Goal: Task Accomplishment & Management: Manage account settings

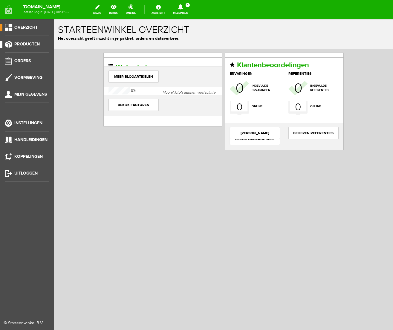
click at [31, 45] on span "Producten" at bounding box center [26, 44] width 25 height 5
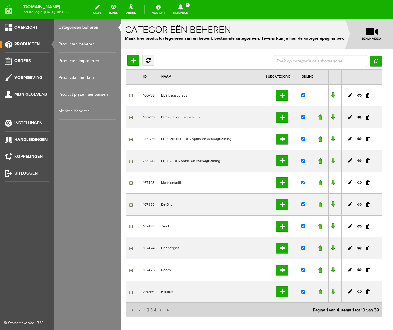
click at [67, 43] on link "Producten beheren" at bounding box center [87, 44] width 57 height 17
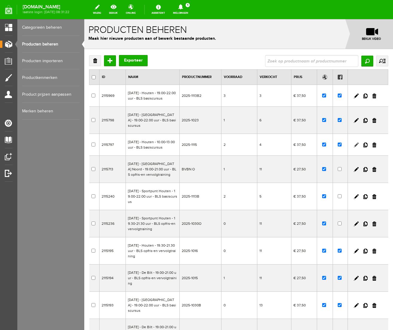
click at [357, 147] on link at bounding box center [356, 145] width 5 height 5
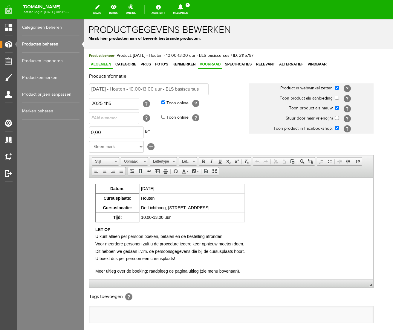
click at [214, 64] on span "Voorraad" at bounding box center [210, 64] width 25 height 4
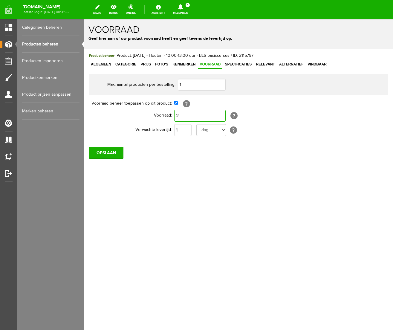
click at [182, 117] on input "2" at bounding box center [199, 116] width 51 height 12
type input "1"
click at [167, 185] on div "Product beheer - Product: [DATE] - Houten - 10.00-13.00 uur - BLS basiscursus /…" at bounding box center [238, 126] width 309 height 154
click at [113, 152] on input "OPSLAAN" at bounding box center [106, 153] width 34 height 12
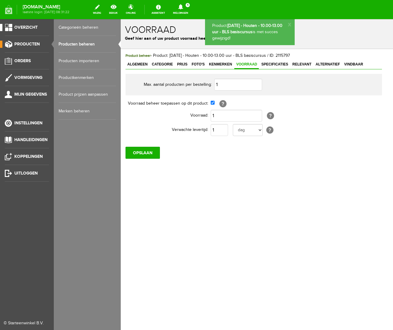
click at [27, 28] on span "Overzicht" at bounding box center [25, 27] width 23 height 5
